Goal: Manage account settings

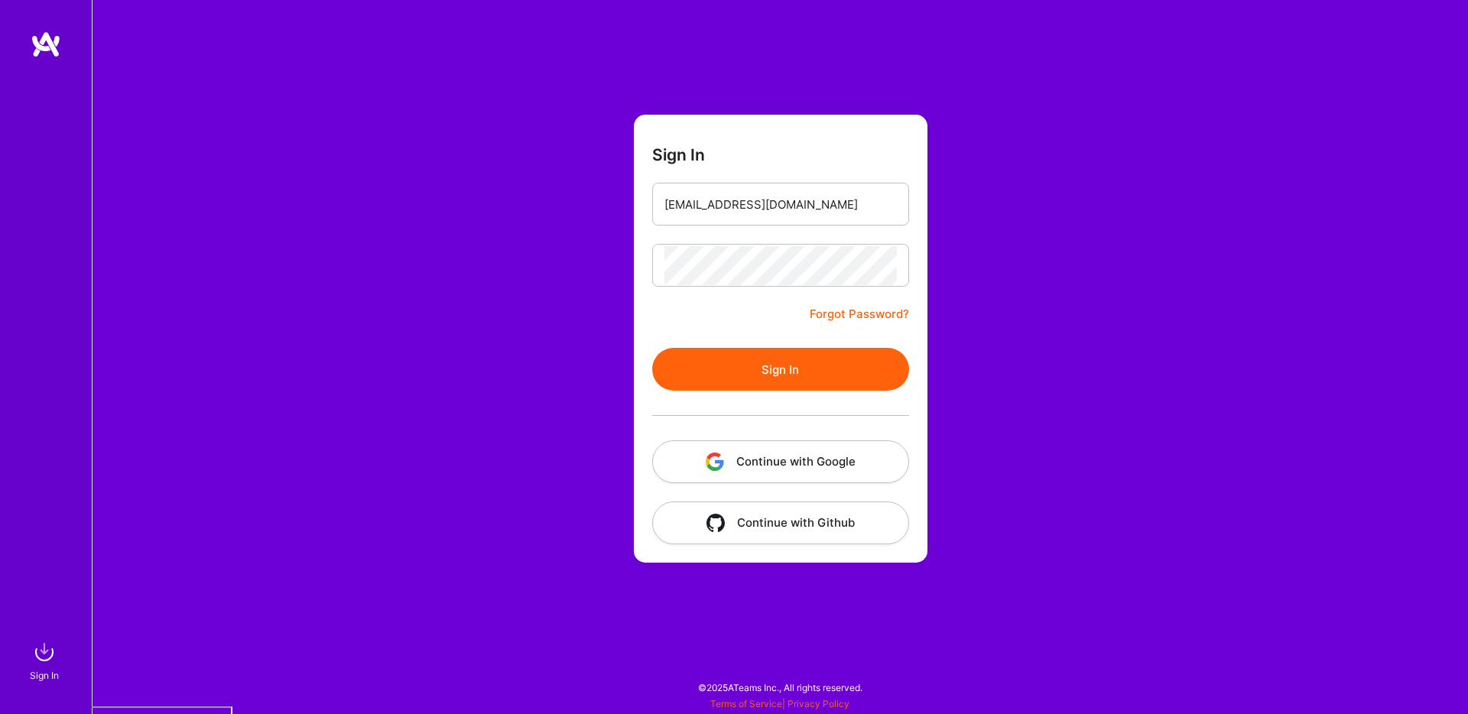
click at [761, 376] on button "Sign In" at bounding box center [780, 369] width 257 height 43
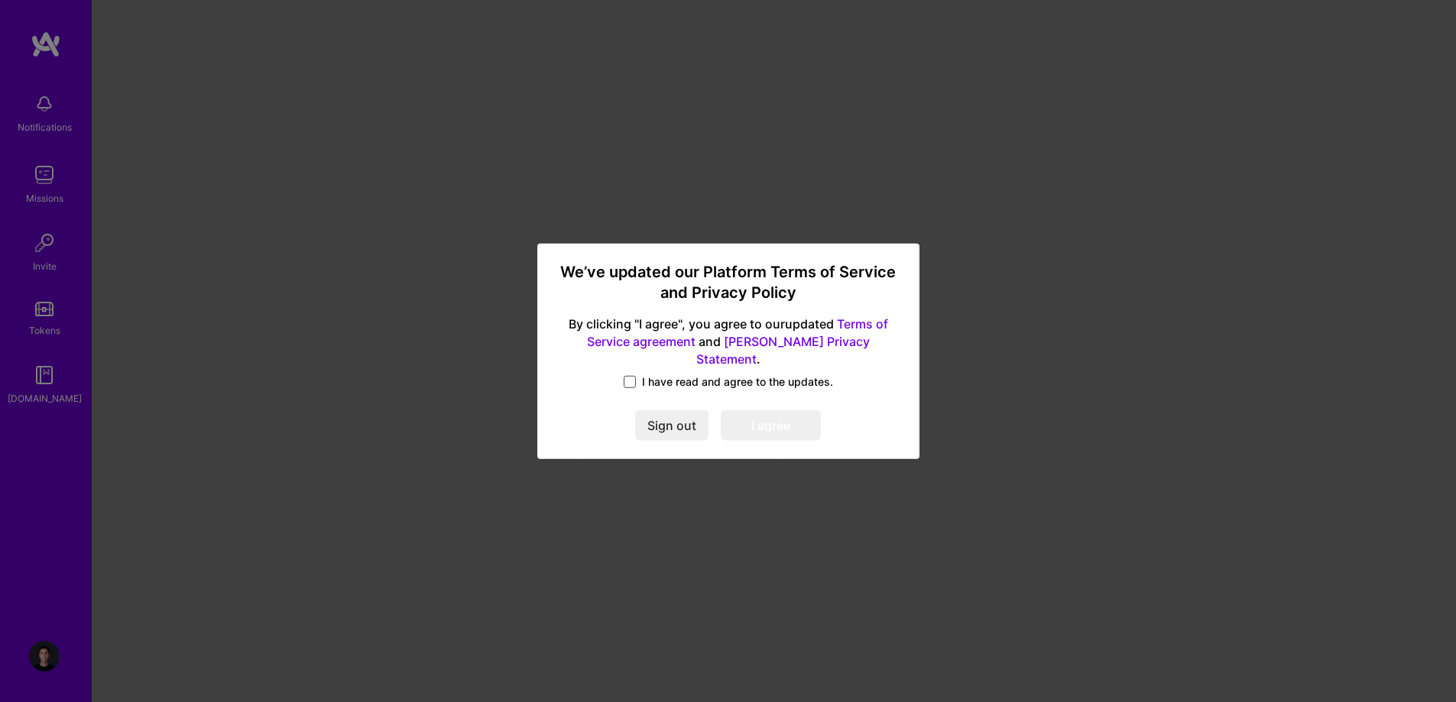
click at [632, 376] on span at bounding box center [630, 382] width 12 height 12
click at [0, 0] on input "I have read and agree to the updates." at bounding box center [0, 0] width 0 height 0
click at [768, 422] on button "I agree" at bounding box center [771, 425] width 100 height 31
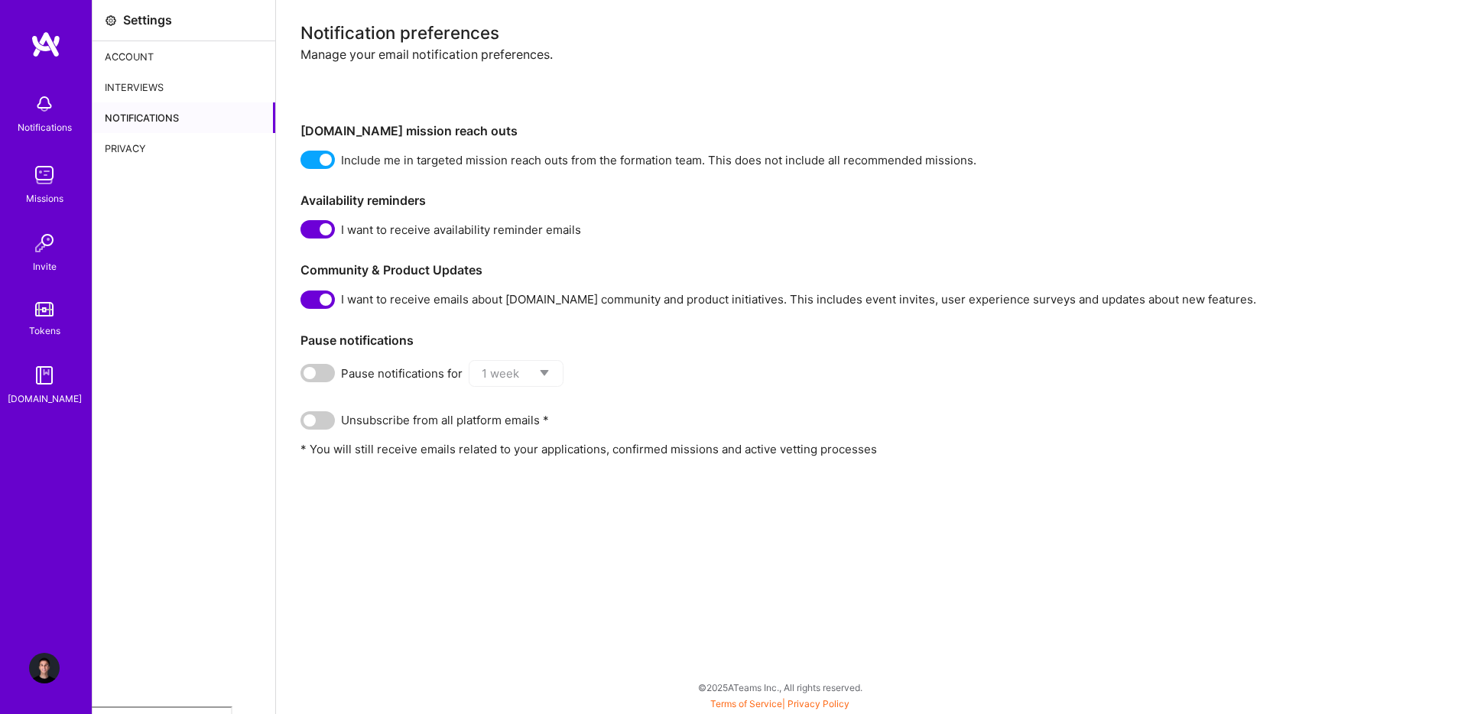
click at [44, 683] on img at bounding box center [44, 668] width 31 height 31
